Goal: Information Seeking & Learning: Check status

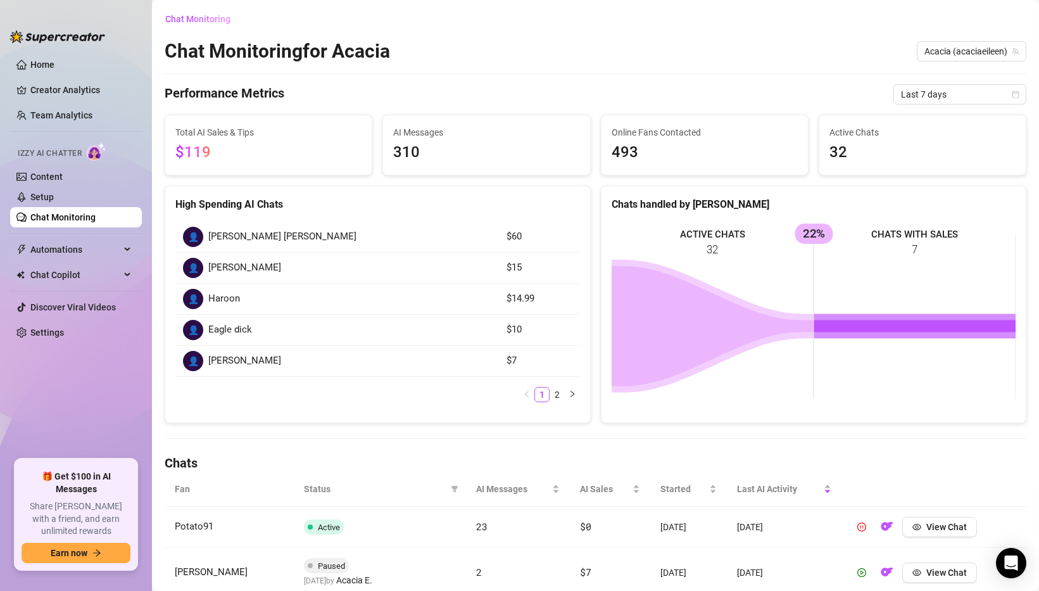
scroll to position [85, 0]
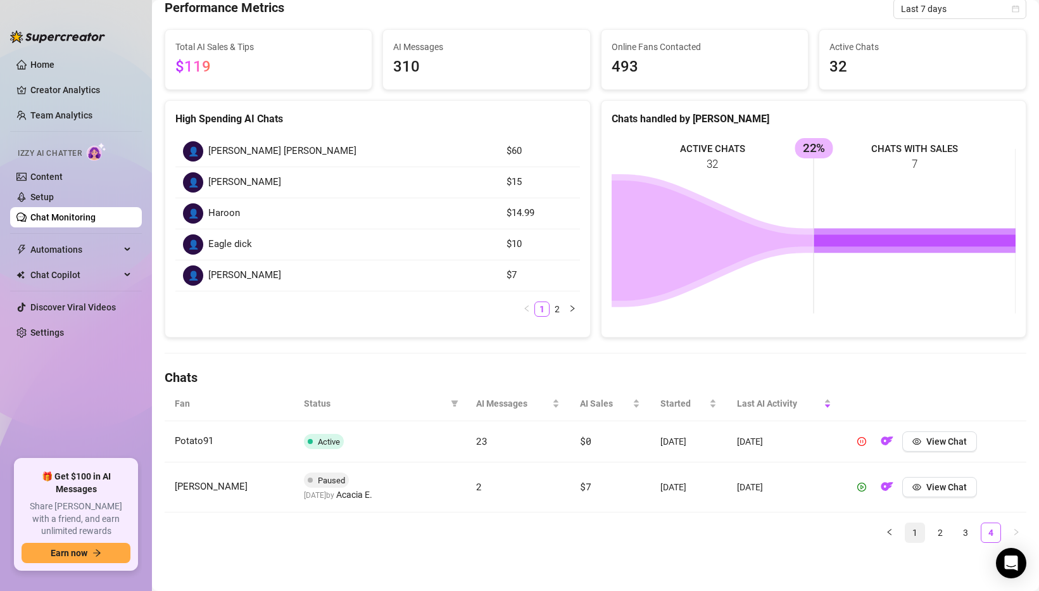
click at [910, 533] on link "1" at bounding box center [915, 532] width 19 height 19
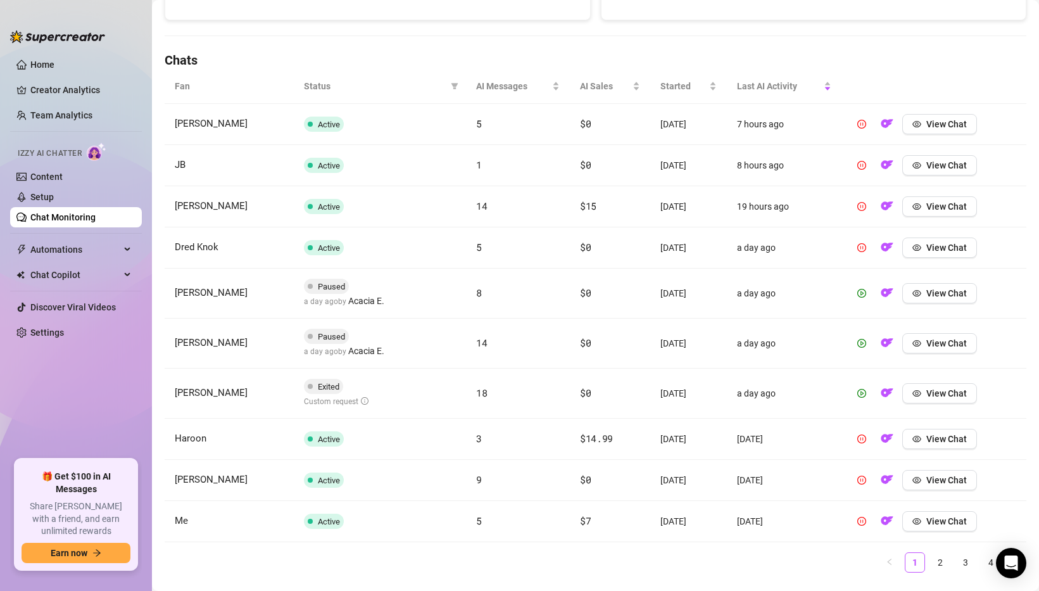
scroll to position [406, 0]
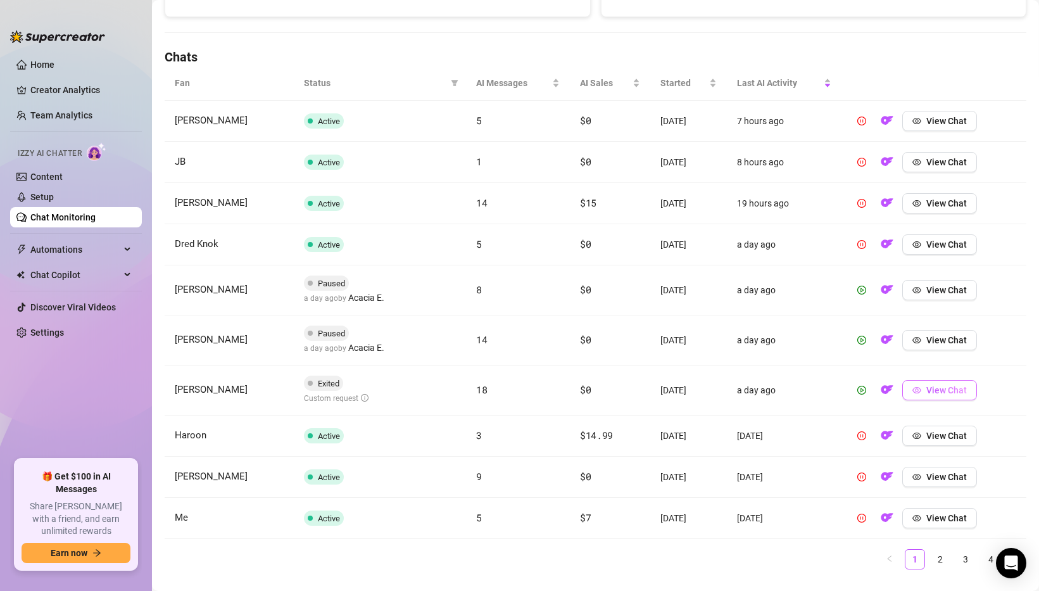
click at [955, 386] on span "View Chat" at bounding box center [946, 390] width 41 height 10
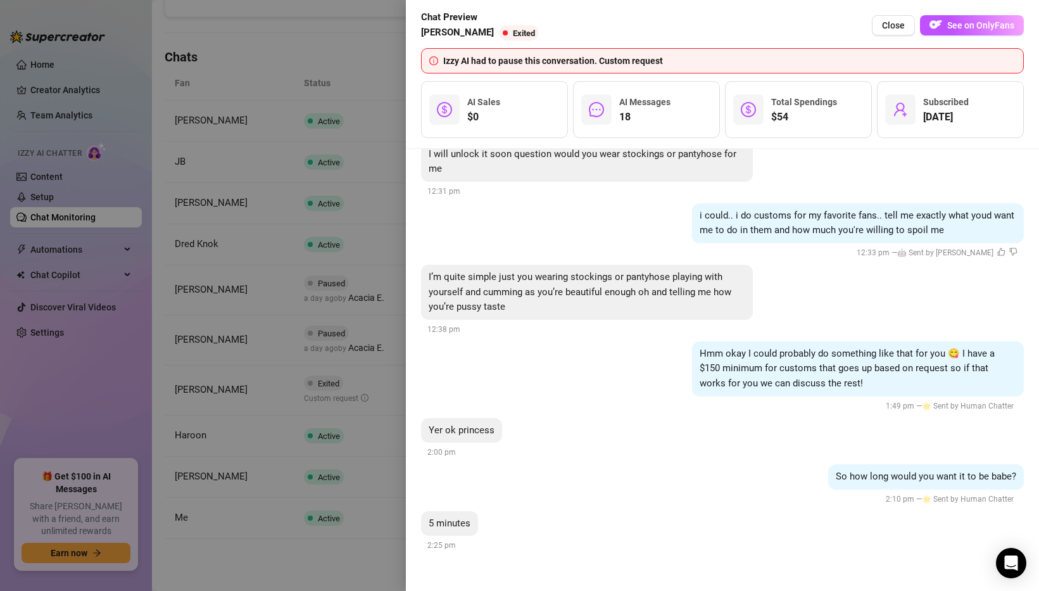
scroll to position [4262, 0]
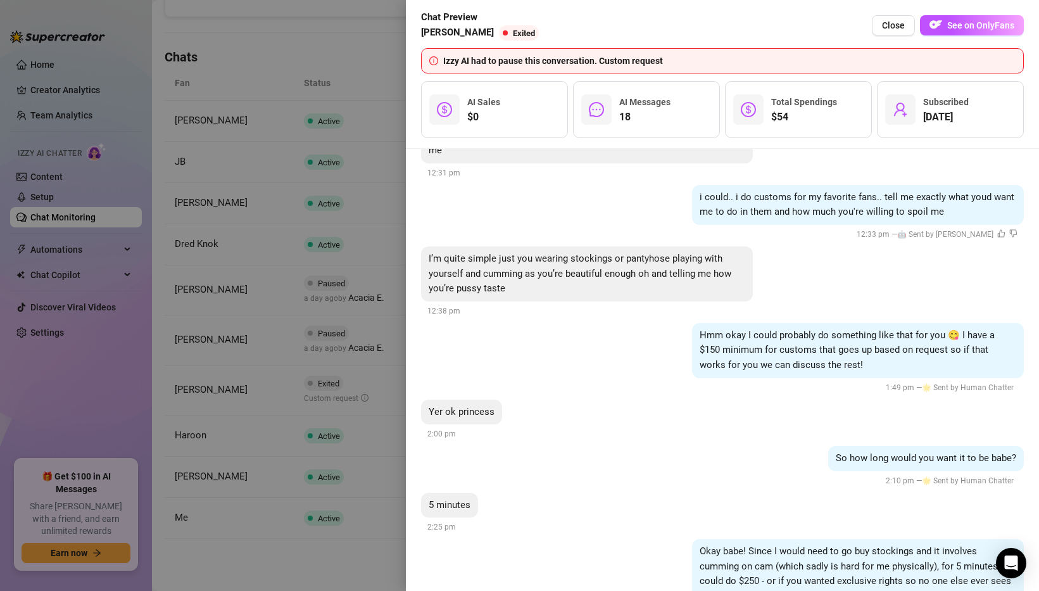
click at [244, 370] on div at bounding box center [519, 295] width 1039 height 591
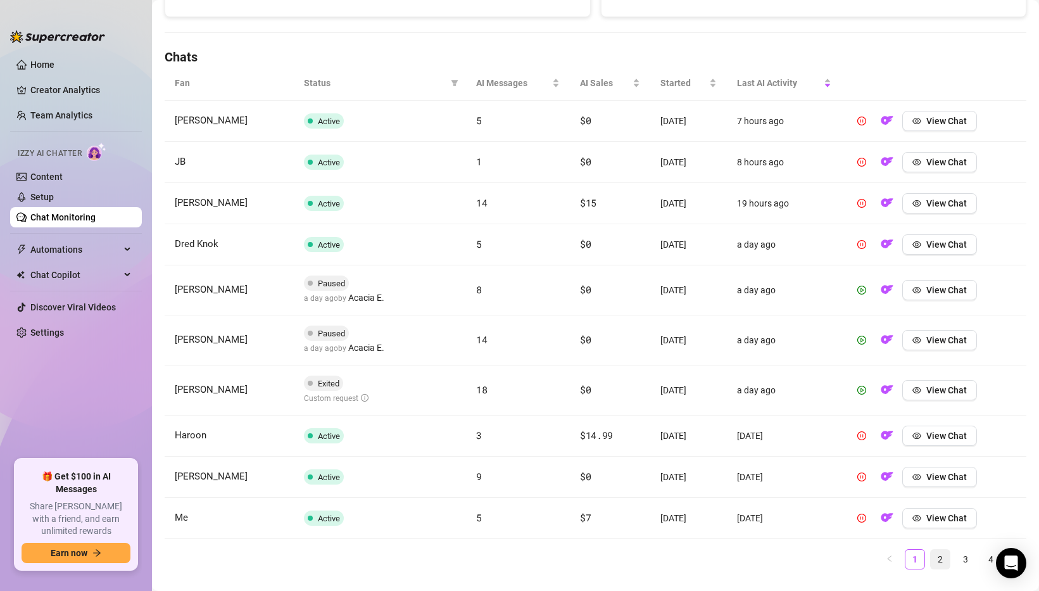
click at [940, 553] on link "2" at bounding box center [940, 559] width 19 height 19
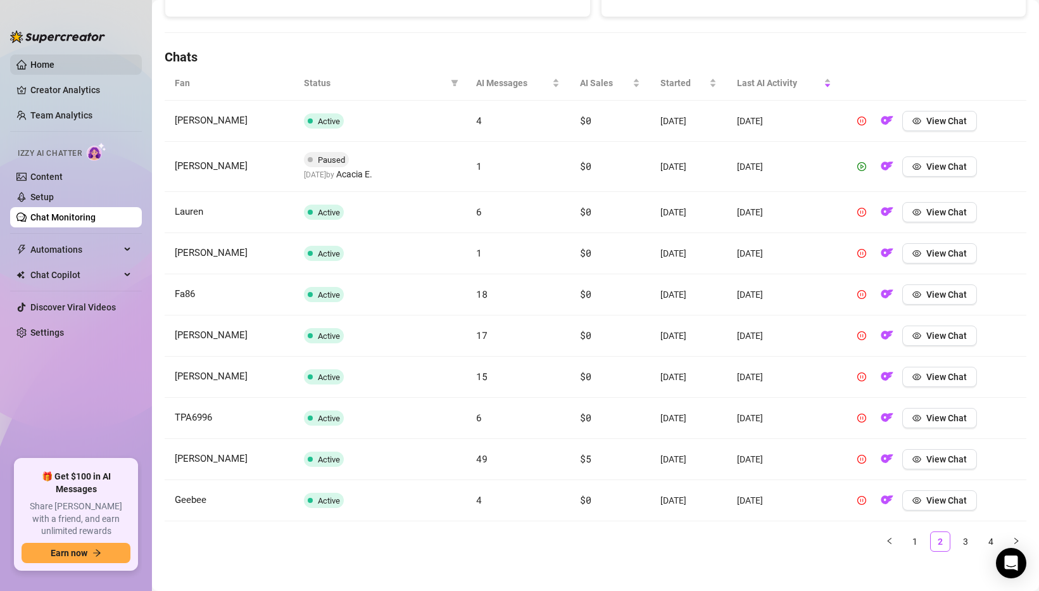
click at [30, 61] on link "Home" at bounding box center [42, 65] width 24 height 10
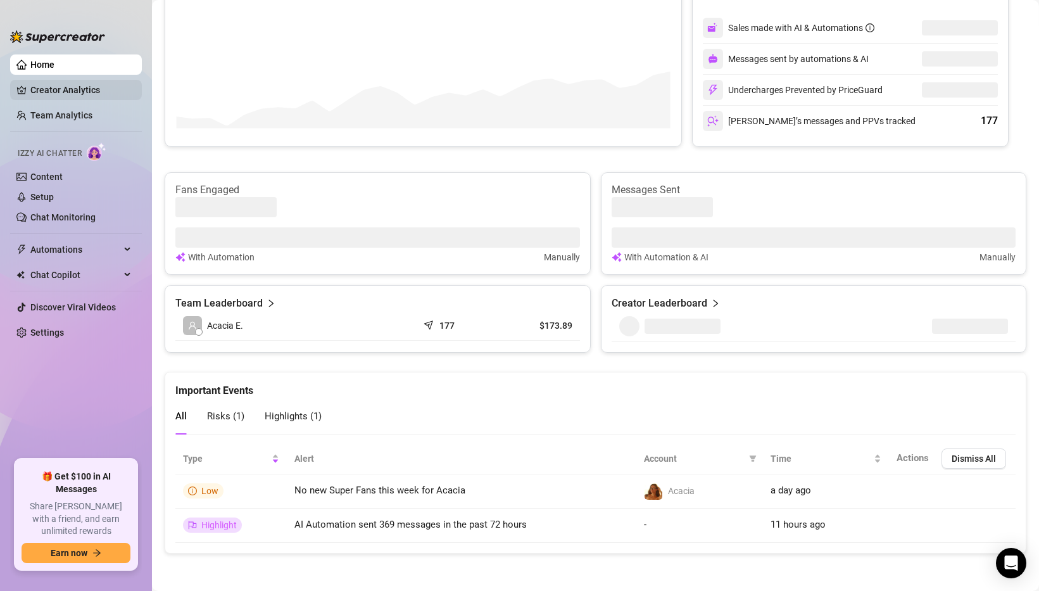
scroll to position [295, 0]
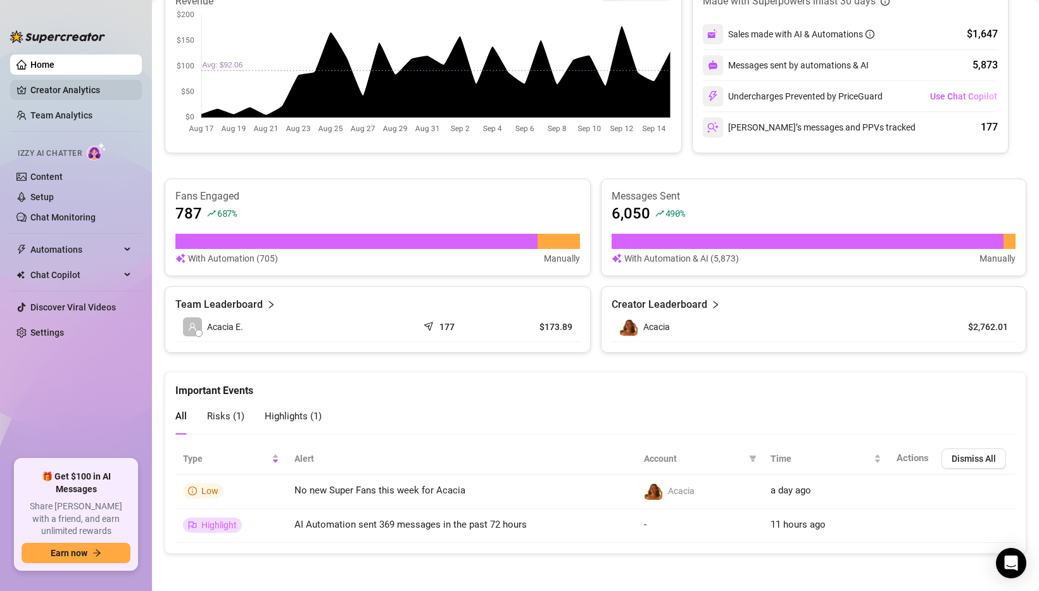
click at [76, 90] on link "Creator Analytics" at bounding box center [80, 90] width 101 height 20
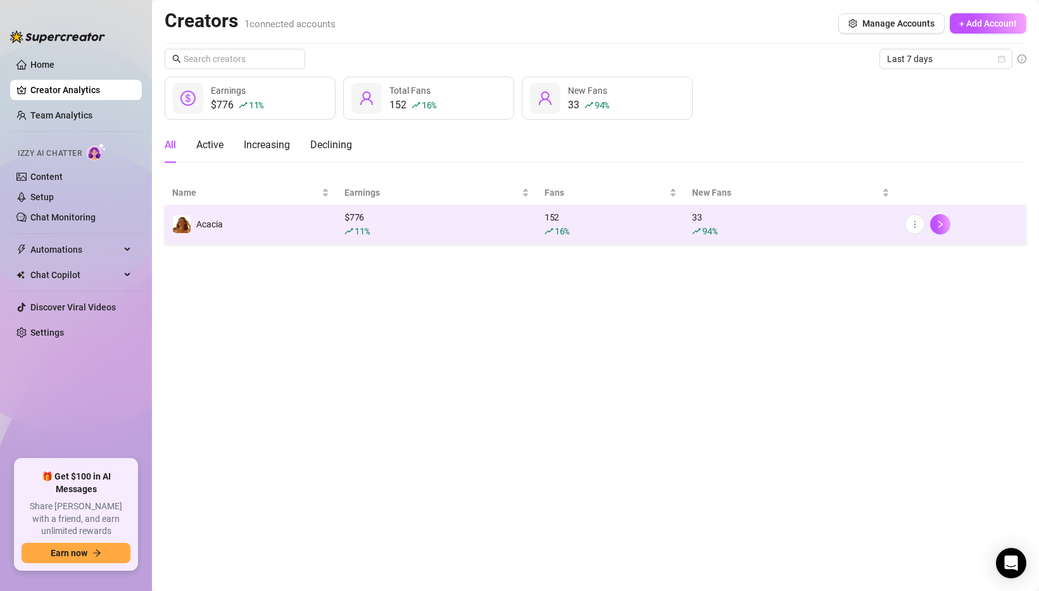
click at [274, 227] on td "Acacia" at bounding box center [251, 224] width 172 height 39
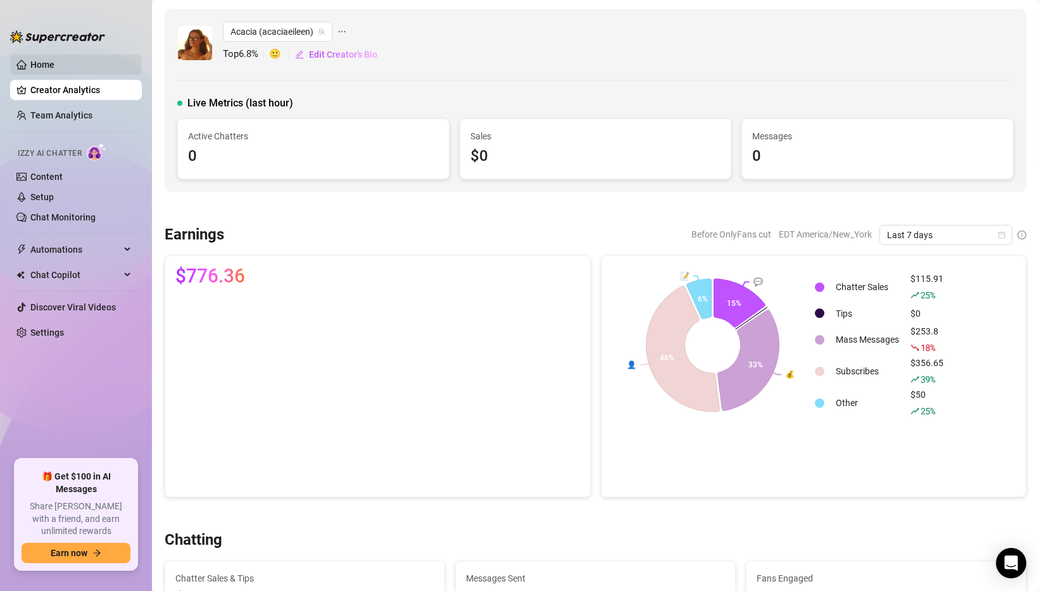
click at [54, 61] on link "Home" at bounding box center [42, 65] width 24 height 10
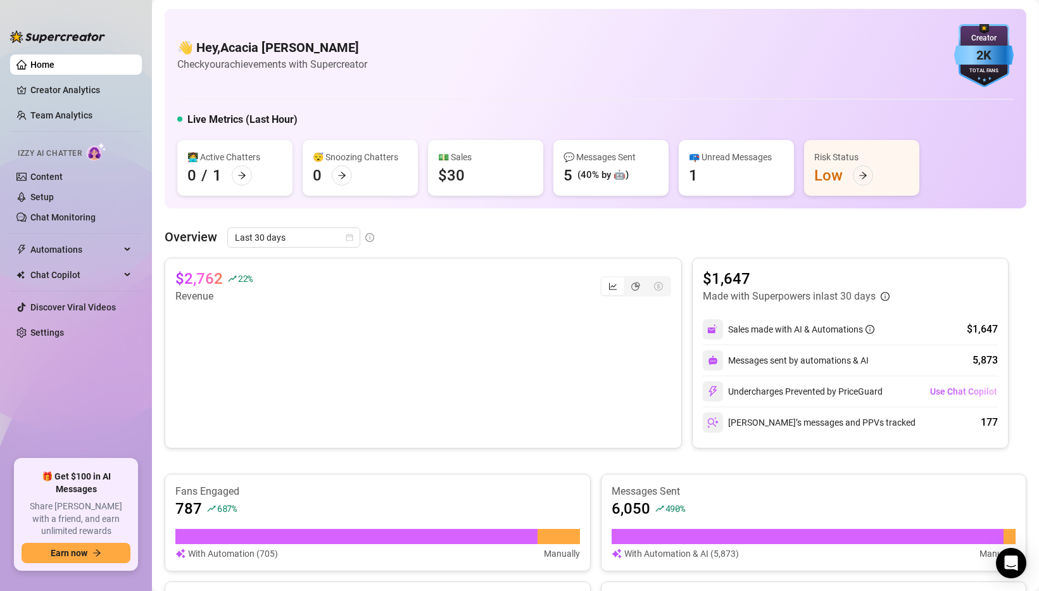
scroll to position [48, 0]
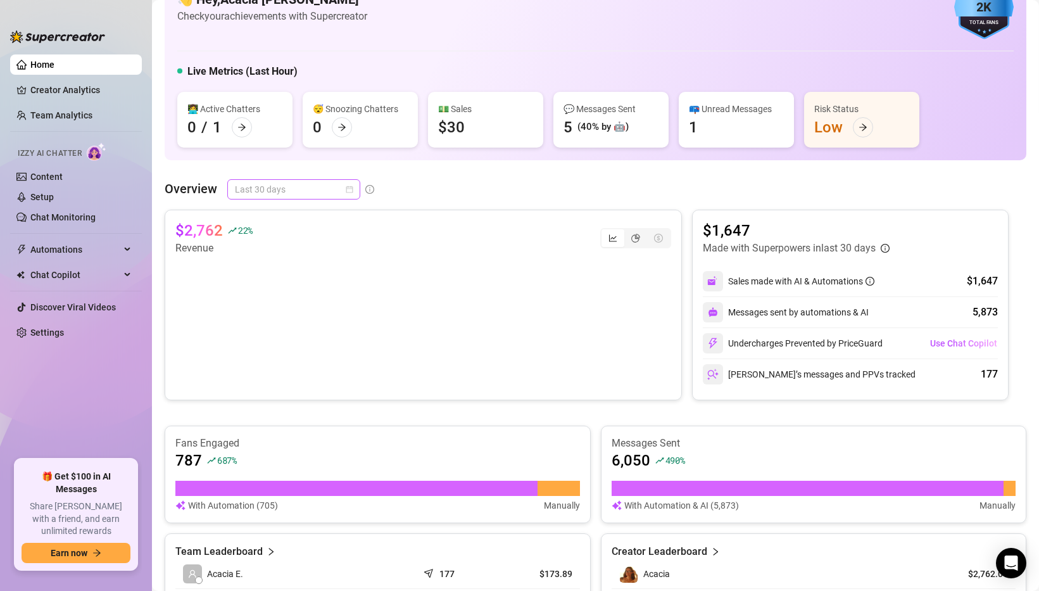
click at [327, 194] on span "Last 30 days" at bounding box center [294, 189] width 118 height 19
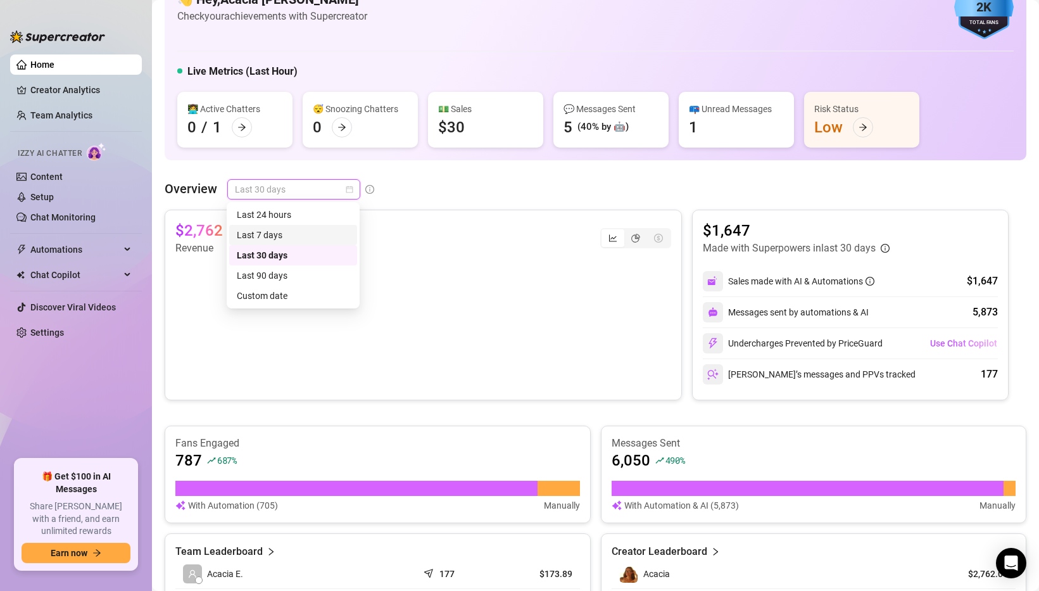
click at [301, 233] on div "Last 7 days" at bounding box center [293, 235] width 113 height 14
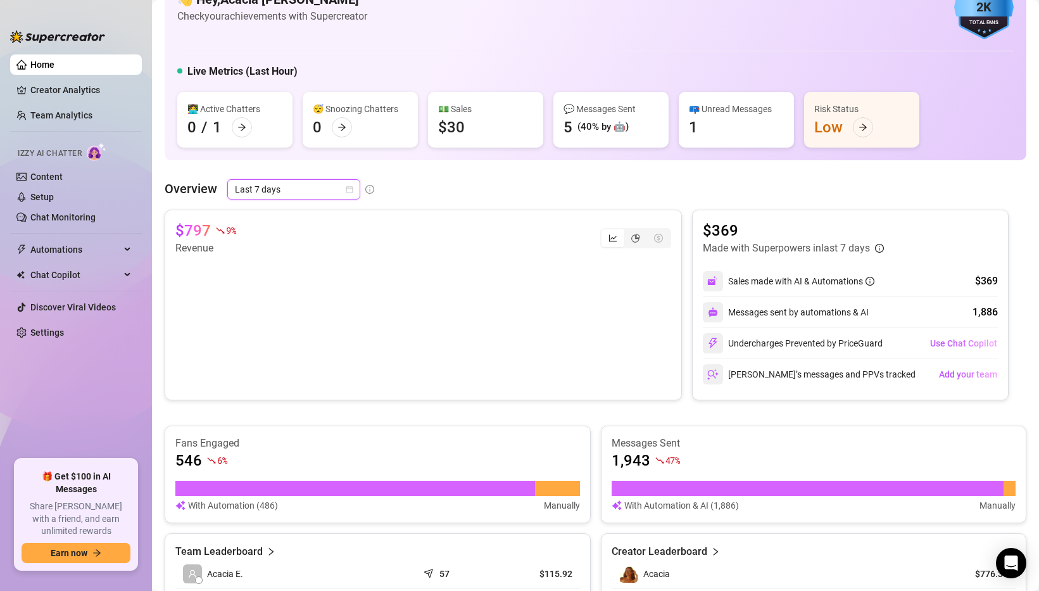
click at [296, 191] on span "Last 7 days" at bounding box center [294, 189] width 118 height 19
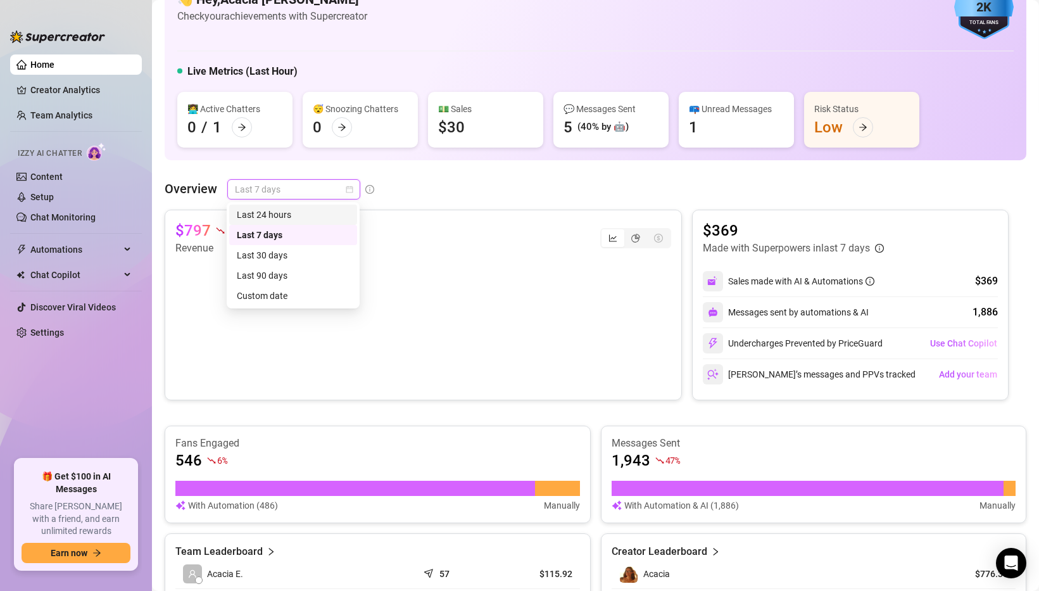
click at [286, 216] on div "Last 24 hours" at bounding box center [293, 215] width 113 height 14
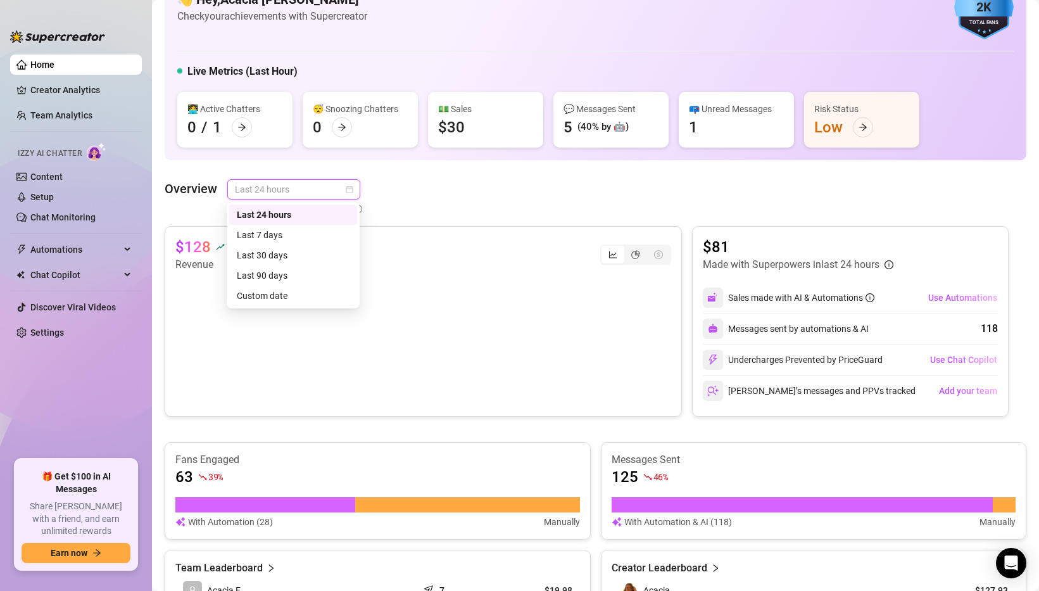
click at [302, 193] on span "Last 24 hours" at bounding box center [294, 189] width 118 height 19
click at [286, 253] on div "Last 30 days" at bounding box center [293, 255] width 113 height 14
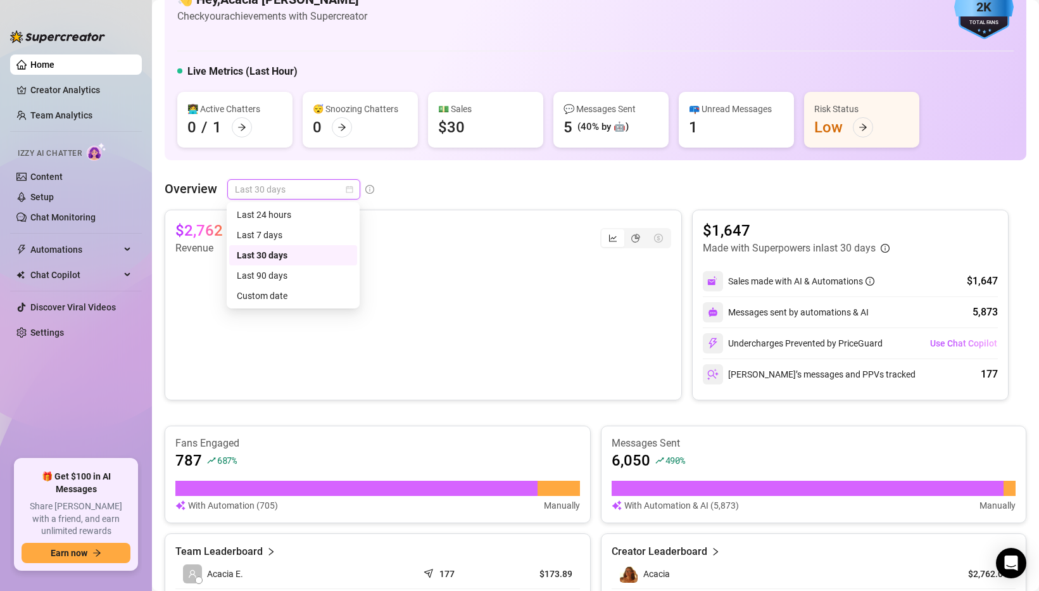
click at [316, 191] on span "Last 30 days" at bounding box center [294, 189] width 118 height 19
click at [325, 237] on div "Last 7 days" at bounding box center [293, 235] width 113 height 14
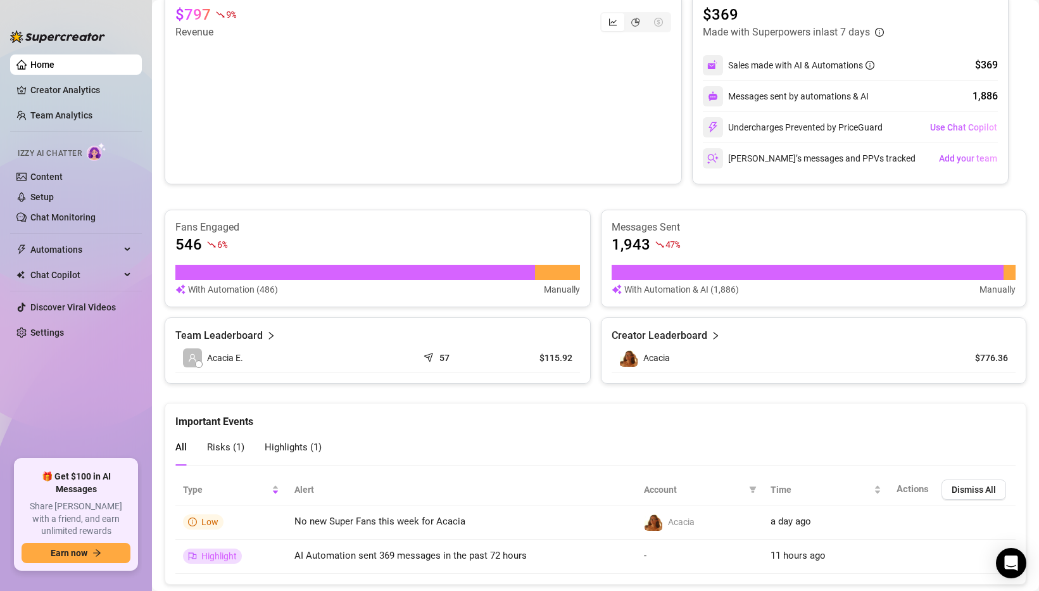
scroll to position [295, 0]
